Goal: Task Accomplishment & Management: Use online tool/utility

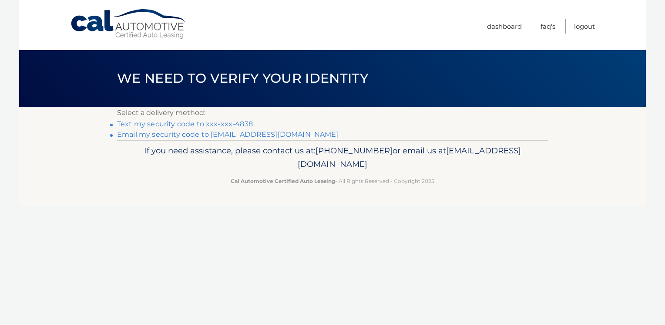
click at [193, 125] on link "Text my security code to xxx-xxx-4838" at bounding box center [185, 124] width 136 height 8
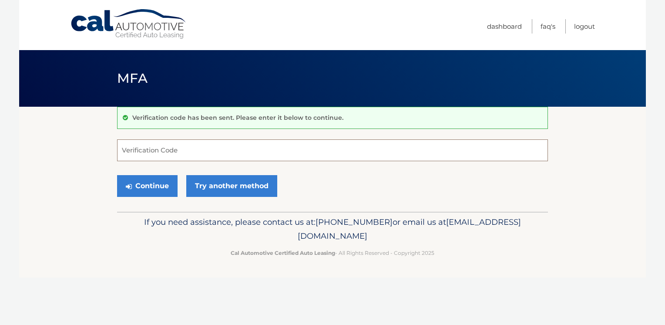
click at [168, 148] on input "Verification Code" at bounding box center [332, 150] width 431 height 22
type input "040967"
click at [138, 189] on button "Continue" at bounding box center [147, 186] width 61 height 22
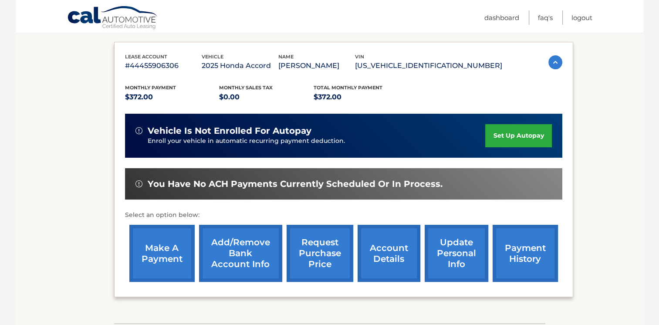
scroll to position [139, 0]
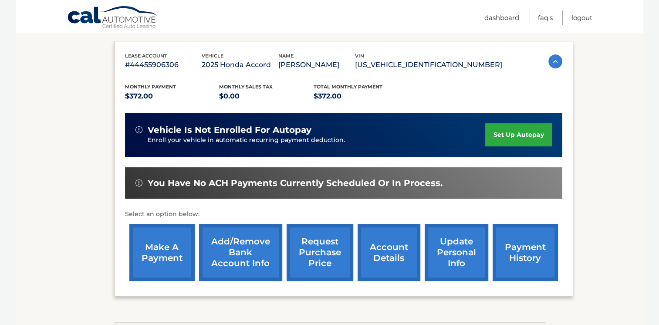
click at [156, 241] on link "make a payment" at bounding box center [161, 252] width 65 height 57
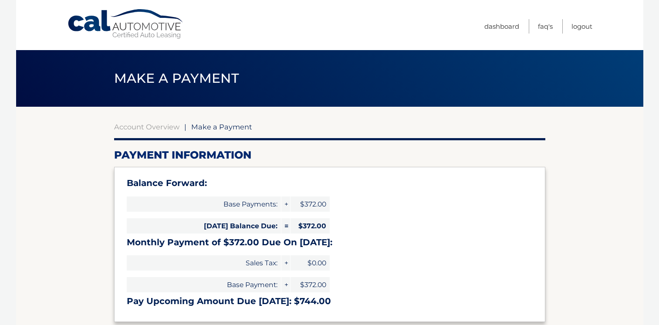
select select "ZTNjZjM4ZTAtNmU1ZC00YTZjLWE4MGUtNDI5MDk3OGExOTE4"
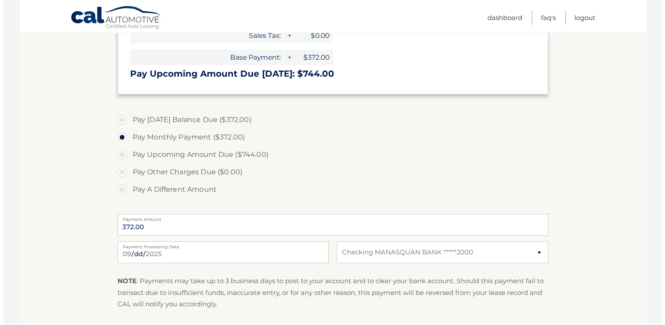
scroll to position [317, 0]
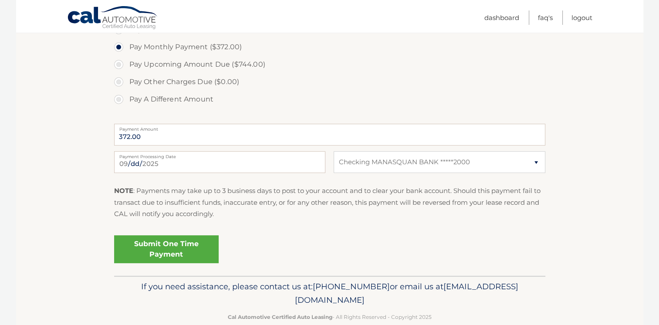
click at [205, 241] on link "Submit One Time Payment" at bounding box center [166, 249] width 104 height 28
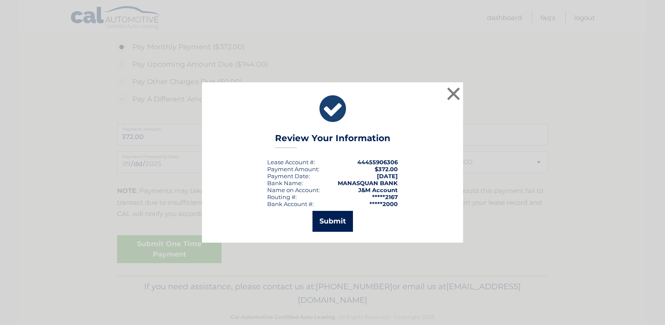
click at [332, 223] on button "Submit" at bounding box center [333, 221] width 40 height 21
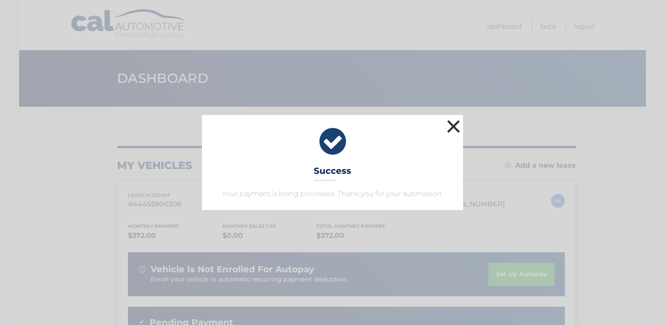
click at [455, 128] on button "×" at bounding box center [453, 126] width 17 height 17
